Goal: Information Seeking & Learning: Learn about a topic

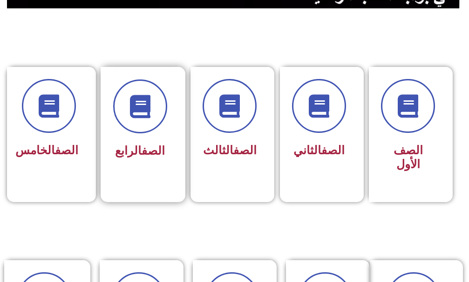
scroll to position [233, 0]
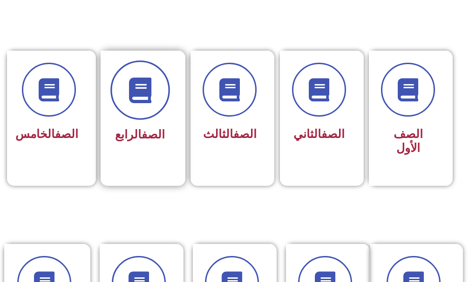
click at [125, 107] on span at bounding box center [140, 90] width 60 height 60
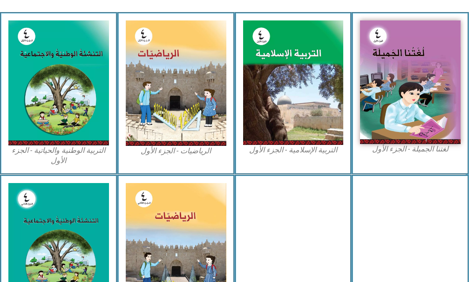
scroll to position [326, 0]
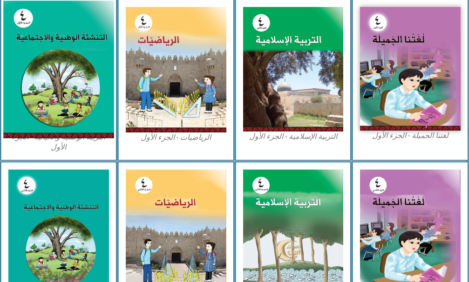
click at [65, 70] on img at bounding box center [58, 69] width 110 height 138
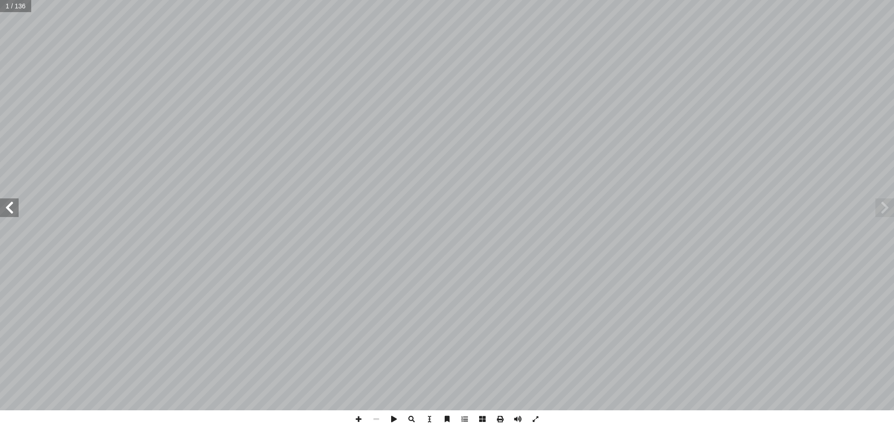
click at [16, 208] on span at bounding box center [9, 207] width 19 height 19
click at [11, 207] on span at bounding box center [9, 207] width 19 height 19
click at [13, 211] on span at bounding box center [9, 207] width 19 height 19
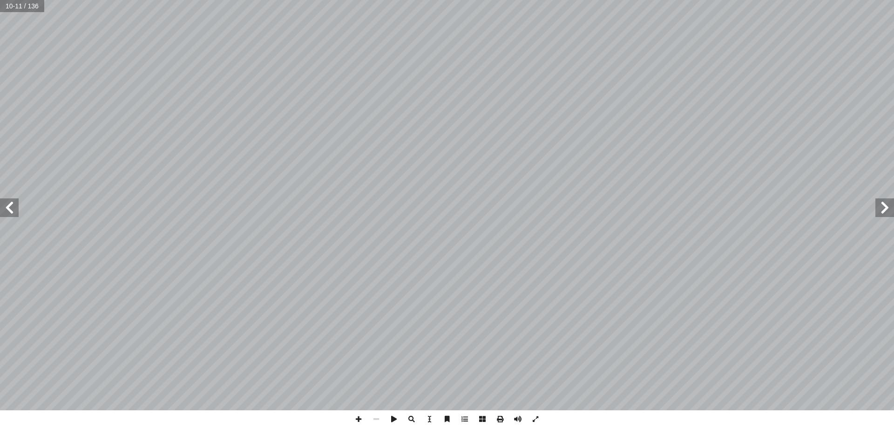
click at [13, 211] on span at bounding box center [9, 207] width 19 height 19
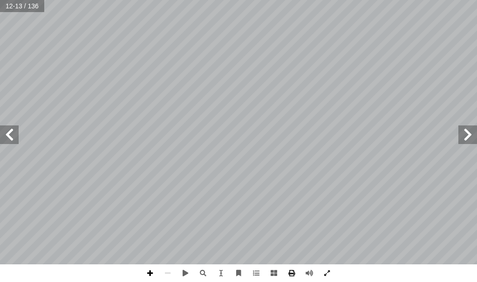
click at [150, 274] on span at bounding box center [150, 274] width 18 height 18
click at [12, 133] on span at bounding box center [9, 135] width 19 height 19
click at [459, 136] on span at bounding box center [467, 135] width 19 height 19
click at [462, 138] on span at bounding box center [467, 135] width 19 height 19
click at [150, 277] on span at bounding box center [150, 274] width 18 height 18
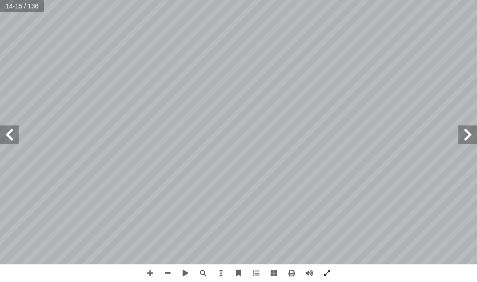
click at [10, 136] on span at bounding box center [9, 135] width 19 height 19
click at [469, 127] on span at bounding box center [467, 135] width 19 height 19
drag, startPoint x: 14, startPoint y: 136, endPoint x: 17, endPoint y: 132, distance: 5.3
click at [17, 132] on span at bounding box center [9, 135] width 19 height 19
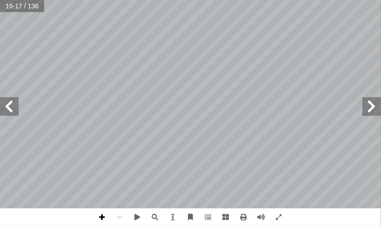
drag, startPoint x: 106, startPoint y: 216, endPoint x: 101, endPoint y: 220, distance: 7.0
click at [104, 217] on span at bounding box center [103, 217] width 18 height 18
